Goal: Download file/media

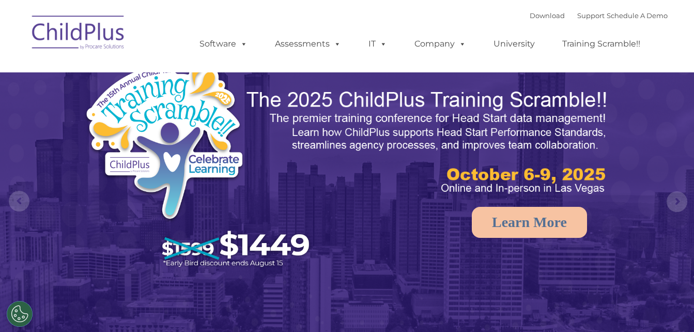
select select "MEDIUM"
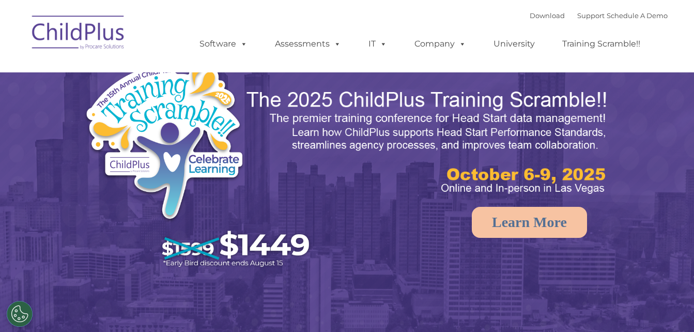
select select "MEDIUM"
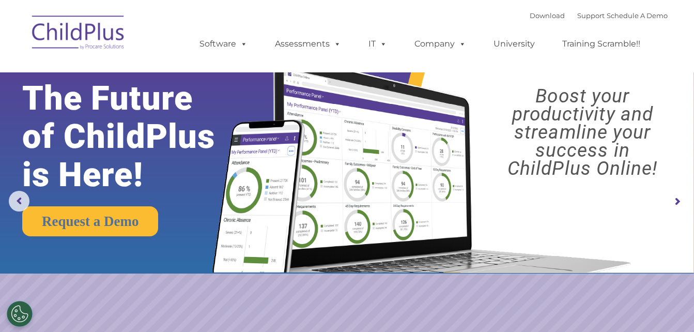
click at [65, 40] on img at bounding box center [78, 34] width 103 height 52
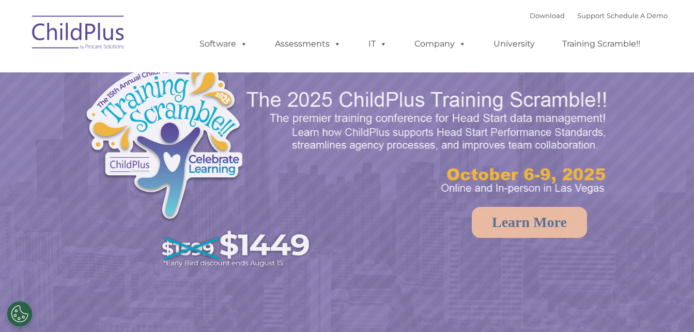
select select "MEDIUM"
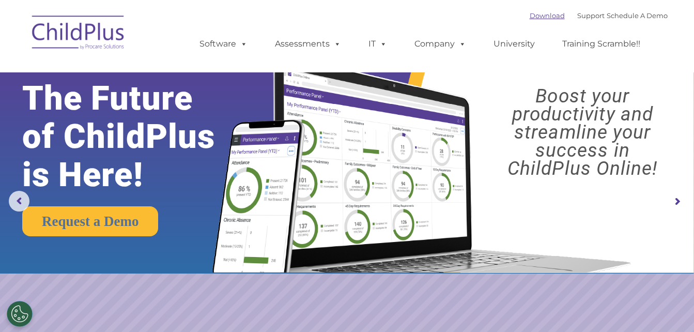
click at [548, 13] on link "Download" at bounding box center [546, 15] width 35 height 8
